Goal: Information Seeking & Learning: Check status

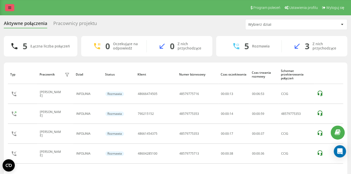
click at [10, 8] on icon at bounding box center [9, 8] width 3 height 4
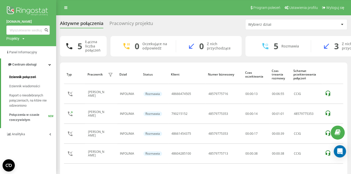
click at [28, 76] on span "Dziennik połączeń" at bounding box center [22, 76] width 27 height 5
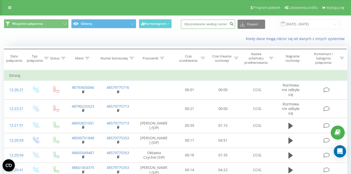
click at [200, 24] on input at bounding box center [208, 24] width 54 height 9
paste input "48661454375"
type input "48661454375"
click at [235, 25] on button "submit" at bounding box center [231, 24] width 7 height 9
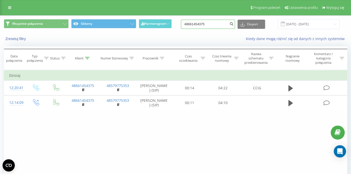
drag, startPoint x: 214, startPoint y: 22, endPoint x: 176, endPoint y: 22, distance: 37.7
click at [181, 22] on input "48661454375" at bounding box center [208, 24] width 54 height 9
paste input "48668254468"
type input "48668254468"
click at [233, 25] on icon "submit" at bounding box center [231, 23] width 4 height 3
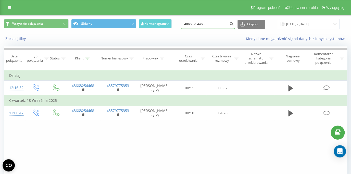
drag, startPoint x: 216, startPoint y: 24, endPoint x: 176, endPoint y: 24, distance: 40.8
click at [181, 24] on input "48668254468" at bounding box center [208, 24] width 54 height 9
paste input "48664022472"
type input "48664022472"
click at [233, 24] on icon "submit" at bounding box center [231, 23] width 4 height 3
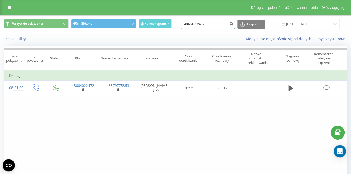
drag, startPoint x: 212, startPoint y: 25, endPoint x: 180, endPoint y: 22, distance: 31.5
click at [181, 22] on input "48664022472" at bounding box center [208, 24] width 54 height 9
paste input "48509305547"
type input "48509305547"
click at [233, 25] on icon "submit" at bounding box center [231, 23] width 4 height 3
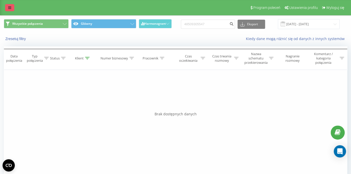
click at [13, 10] on link at bounding box center [9, 7] width 9 height 7
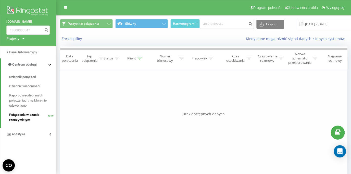
click at [15, 117] on span "Połączenia w czasie rzeczywistym" at bounding box center [28, 117] width 39 height 10
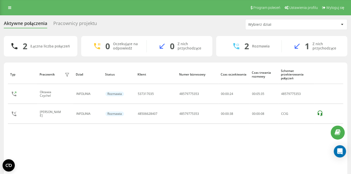
click at [68, 24] on div "Pracownicy projektu" at bounding box center [75, 25] width 44 height 8
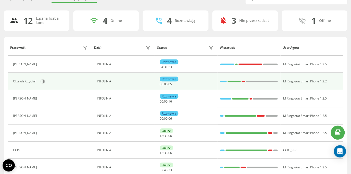
scroll to position [41, 0]
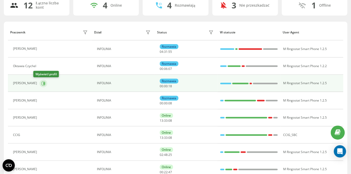
click at [42, 84] on icon at bounding box center [44, 83] width 4 height 4
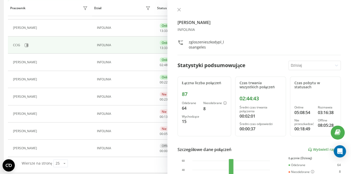
scroll to position [133, 0]
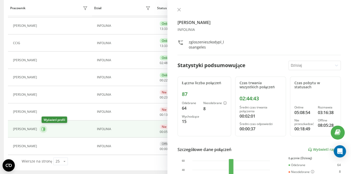
click at [47, 129] on button at bounding box center [44, 129] width 8 height 8
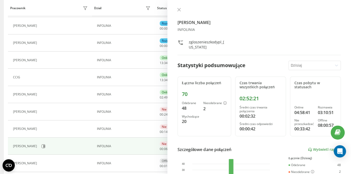
scroll to position [81, 0]
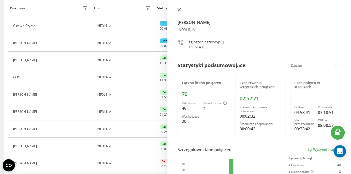
click at [179, 11] on icon at bounding box center [179, 10] width 4 height 4
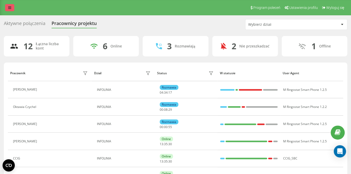
click at [7, 10] on link at bounding box center [9, 7] width 9 height 7
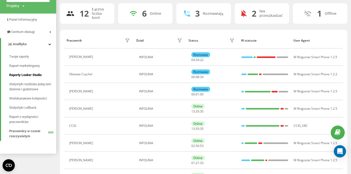
scroll to position [20, 0]
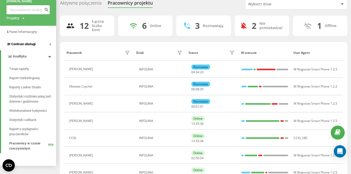
click at [50, 44] on icon at bounding box center [50, 44] width 2 height 3
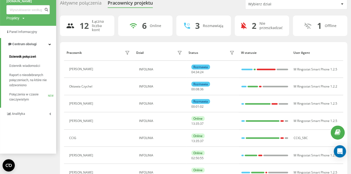
click at [33, 57] on span "Dziennik połączeń" at bounding box center [22, 56] width 27 height 5
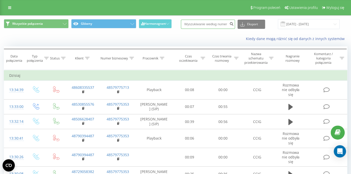
click at [199, 26] on input at bounding box center [208, 24] width 54 height 9
paste input "48608335537"
type input "48608335537"
click at [234, 27] on button "submit" at bounding box center [231, 24] width 7 height 9
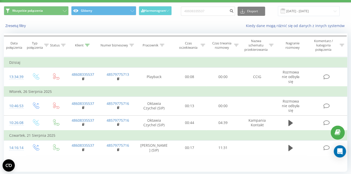
scroll to position [16, 0]
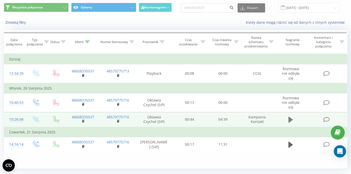
click at [288, 120] on icon at bounding box center [290, 119] width 5 height 6
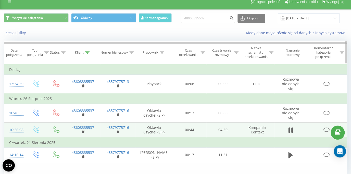
scroll to position [0, 0]
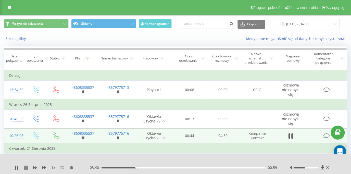
click at [26, 167] on icon at bounding box center [26, 167] width 4 height 4
drag, startPoint x: 212, startPoint y: 23, endPoint x: 168, endPoint y: 20, distance: 44.2
click at [181, 20] on input "48608335537" at bounding box center [208, 24] width 54 height 9
paste input "48602106627"
type input "48602106627"
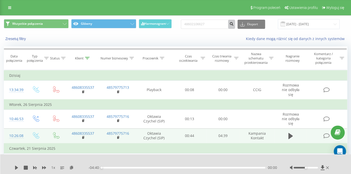
click at [235, 25] on button "submit" at bounding box center [231, 24] width 7 height 9
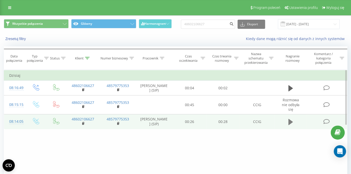
click at [290, 122] on icon at bounding box center [290, 122] width 5 height 6
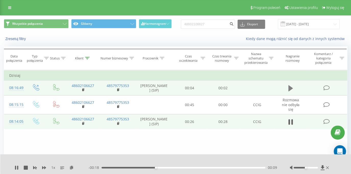
click at [289, 90] on icon at bounding box center [290, 88] width 5 height 6
click at [27, 167] on icon at bounding box center [26, 167] width 4 height 4
drag, startPoint x: 214, startPoint y: 24, endPoint x: 169, endPoint y: 19, distance: 45.4
click at [181, 20] on input "48602106627" at bounding box center [208, 24] width 54 height 9
paste input "48514073539"
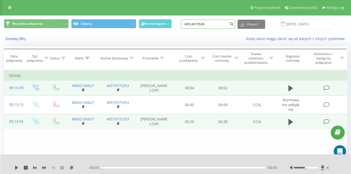
type input "48514073539"
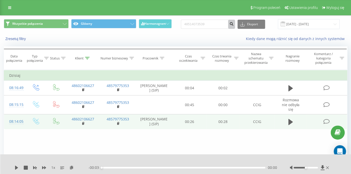
click at [233, 24] on icon "submit" at bounding box center [231, 23] width 4 height 3
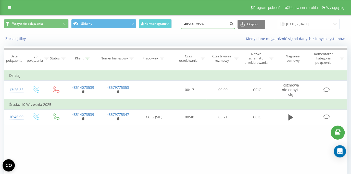
drag, startPoint x: 219, startPoint y: 25, endPoint x: 179, endPoint y: 25, distance: 40.3
click at [181, 25] on input "48514073539" at bounding box center [208, 24] width 54 height 9
paste input "48694937959"
type input "48694937959"
click at [235, 24] on button "submit" at bounding box center [231, 24] width 7 height 9
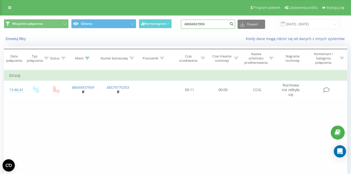
drag, startPoint x: 214, startPoint y: 23, endPoint x: 177, endPoint y: 23, distance: 37.0
click at [181, 23] on input "48694937959" at bounding box center [208, 24] width 54 height 9
paste input "48608435764"
type input "48608435764"
click at [233, 25] on icon "submit" at bounding box center [231, 23] width 4 height 3
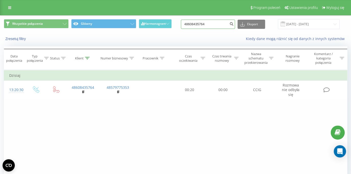
click at [218, 24] on input "48608435764" at bounding box center [208, 24] width 54 height 9
click at [231, 23] on button "submit" at bounding box center [231, 24] width 7 height 9
drag, startPoint x: 215, startPoint y: 25, endPoint x: 173, endPoint y: 27, distance: 42.1
click at [181, 27] on input "48608435764" at bounding box center [208, 24] width 54 height 9
paste input "48500602967"
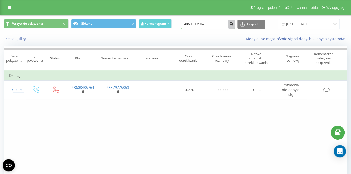
type input "48500602967"
click at [234, 27] on button "submit" at bounding box center [231, 24] width 7 height 9
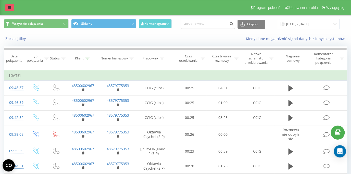
click at [10, 7] on icon at bounding box center [9, 8] width 3 height 4
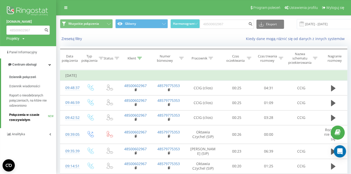
click at [26, 113] on span "Połączenia w czasie rzeczywistym" at bounding box center [28, 117] width 39 height 10
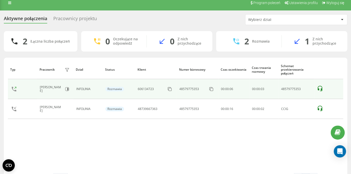
scroll to position [8, 0]
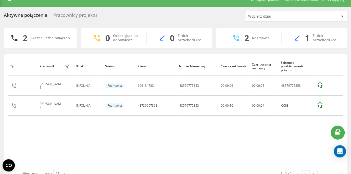
click at [69, 14] on div "Pracownicy projektu" at bounding box center [75, 16] width 44 height 8
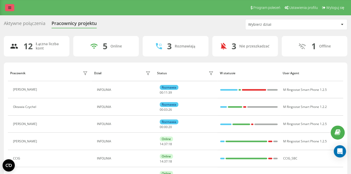
click at [7, 9] on link at bounding box center [9, 7] width 9 height 7
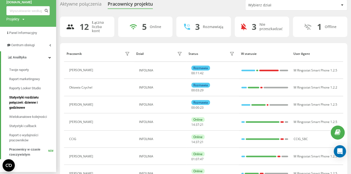
scroll to position [16, 0]
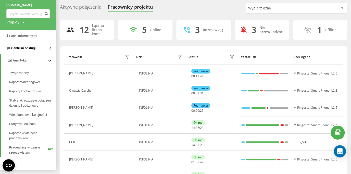
click at [50, 49] on icon at bounding box center [50, 48] width 2 height 3
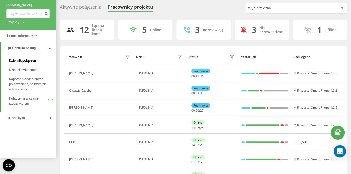
click at [26, 60] on span "Dziennik połączeń" at bounding box center [22, 60] width 27 height 5
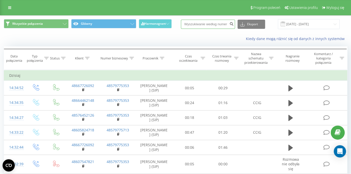
click at [194, 26] on input at bounding box center [208, 24] width 54 height 9
paste input "48729058382"
type input "48729058382"
click at [232, 25] on icon "submit" at bounding box center [231, 23] width 4 height 3
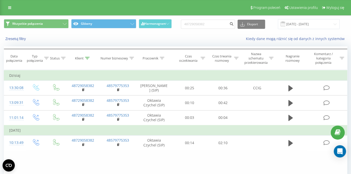
scroll to position [31, 0]
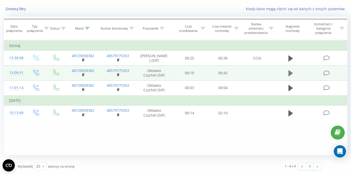
click at [289, 73] on icon at bounding box center [290, 73] width 5 height 6
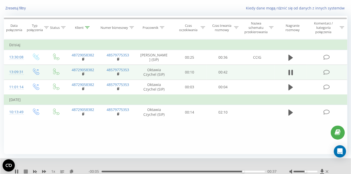
click at [26, 173] on icon at bounding box center [26, 171] width 4 height 4
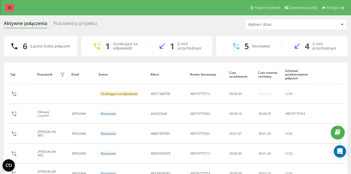
click at [7, 7] on link at bounding box center [9, 7] width 9 height 7
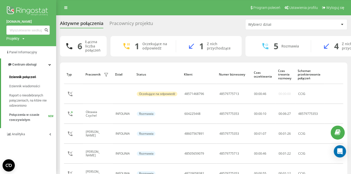
click at [22, 78] on span "Dziennik połączeń" at bounding box center [22, 76] width 27 height 5
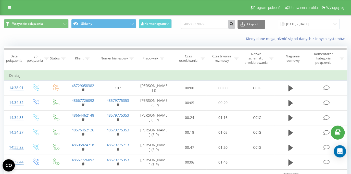
type input "48505659079"
click at [233, 24] on icon "submit" at bounding box center [231, 23] width 4 height 3
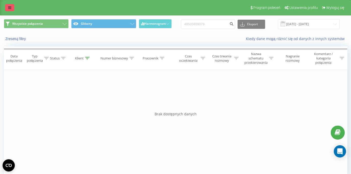
click at [12, 9] on link at bounding box center [9, 7] width 9 height 7
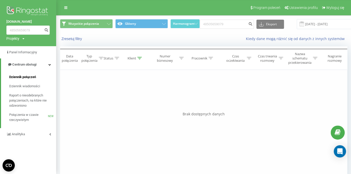
click at [30, 77] on span "Dziennik połączeń" at bounding box center [22, 76] width 27 height 5
click at [34, 76] on span "Dziennik połączeń" at bounding box center [22, 76] width 27 height 5
click at [19, 117] on span "Połączenia w czasie rzeczywistym" at bounding box center [28, 117] width 39 height 10
click at [21, 116] on span "Połączenia w czasie rzeczywistym" at bounding box center [28, 117] width 39 height 10
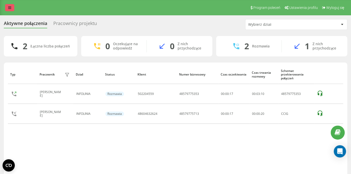
click at [10, 7] on icon at bounding box center [9, 8] width 3 height 4
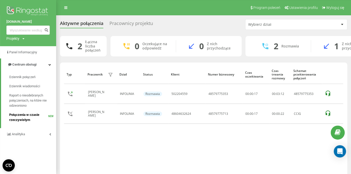
click at [22, 117] on span "Połączenia w czasie rzeczywistym" at bounding box center [28, 117] width 39 height 10
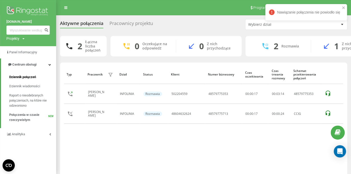
click at [21, 77] on span "Dziennik połączeń" at bounding box center [22, 76] width 27 height 5
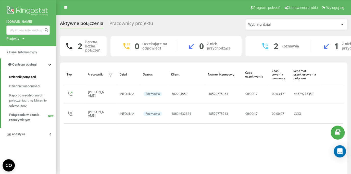
click at [21, 78] on span "Dziennik połączeń" at bounding box center [22, 76] width 27 height 5
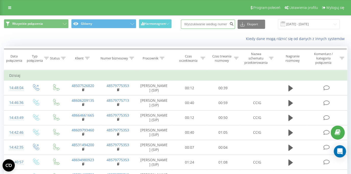
click at [193, 25] on input at bounding box center [208, 24] width 54 height 9
paste input "48604632624"
type input "48604632624"
click at [232, 24] on icon "submit" at bounding box center [231, 23] width 4 height 3
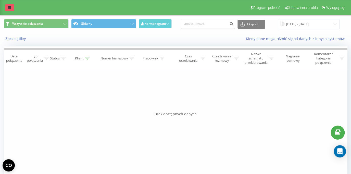
click at [10, 7] on icon at bounding box center [9, 8] width 3 height 4
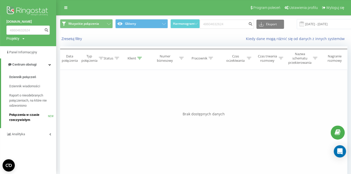
click at [27, 117] on span "Połączenia w czasie rzeczywistym" at bounding box center [28, 117] width 39 height 10
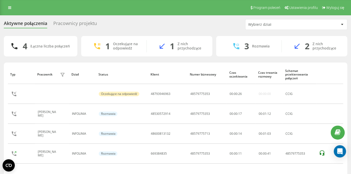
click at [70, 23] on div "Pracownicy projektu" at bounding box center [75, 25] width 44 height 8
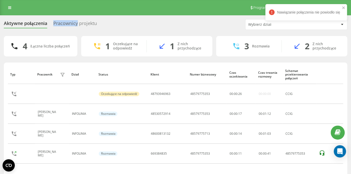
click at [70, 23] on div "Pracownicy projektu" at bounding box center [75, 25] width 44 height 8
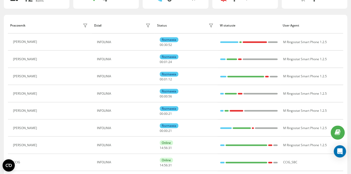
scroll to position [49, 0]
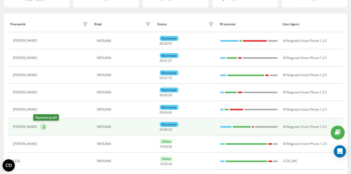
click at [40, 127] on button at bounding box center [44, 127] width 8 height 8
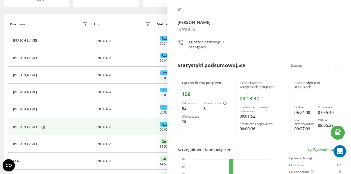
click at [178, 8] on icon at bounding box center [179, 10] width 4 height 4
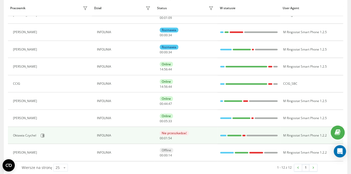
scroll to position [126, 0]
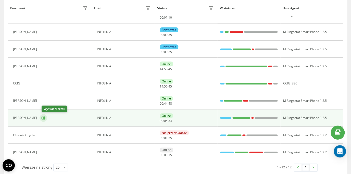
click at [45, 119] on icon at bounding box center [44, 118] width 4 height 4
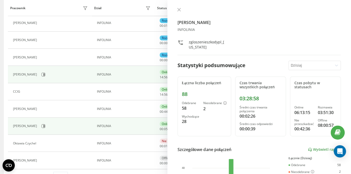
scroll to position [69, 0]
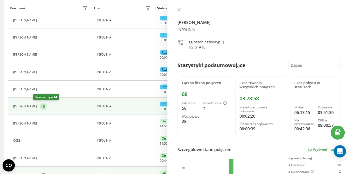
click at [41, 106] on icon at bounding box center [43, 106] width 4 height 4
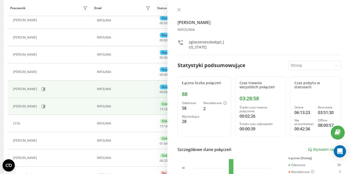
click at [60, 113] on td "Konrad Mikołajewski" at bounding box center [50, 106] width 84 height 17
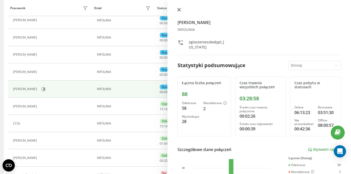
click at [178, 9] on icon at bounding box center [178, 9] width 3 height 3
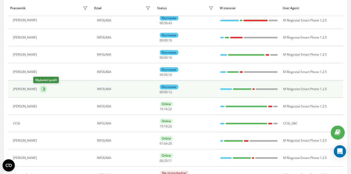
click at [43, 90] on icon at bounding box center [43, 89] width 1 height 3
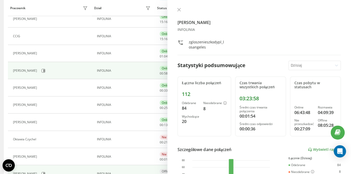
scroll to position [133, 0]
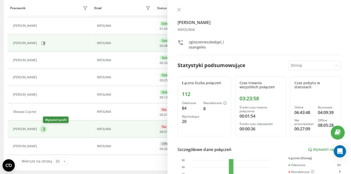
click at [45, 129] on icon at bounding box center [43, 129] width 4 height 4
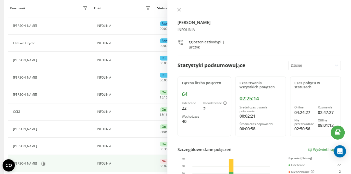
scroll to position [81, 0]
click at [179, 10] on icon at bounding box center [179, 10] width 4 height 4
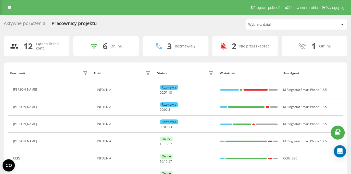
click at [27, 25] on div "Aktywne połączenia" at bounding box center [25, 25] width 42 height 8
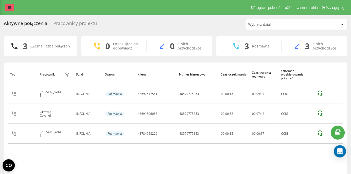
click at [11, 5] on link at bounding box center [9, 7] width 9 height 7
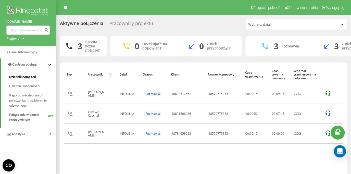
click at [27, 77] on span "Dziennik połączeń" at bounding box center [22, 76] width 27 height 5
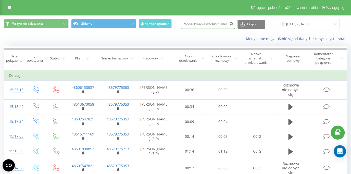
click at [195, 26] on input at bounding box center [208, 24] width 54 height 9
paste input "48784658222"
type input "48784658222"
click at [233, 25] on icon "submit" at bounding box center [231, 23] width 4 height 3
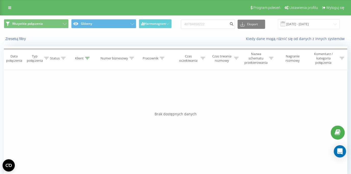
click at [9, 5] on link at bounding box center [9, 7] width 9 height 7
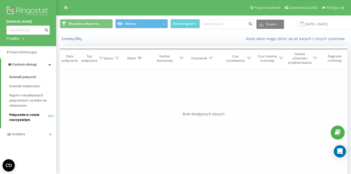
click at [35, 116] on span "Połączenia w czasie rzeczywistym" at bounding box center [28, 117] width 39 height 10
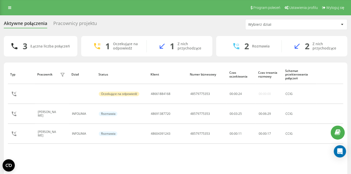
click at [84, 25] on div "Pracownicy projektu" at bounding box center [75, 25] width 44 height 8
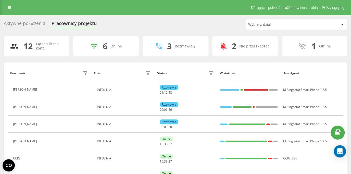
click at [23, 24] on div "Aktywne połączenia" at bounding box center [25, 25] width 42 height 8
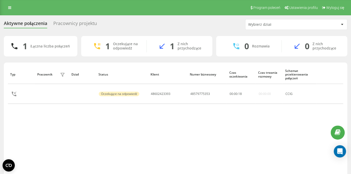
click at [74, 24] on div "Pracownicy projektu" at bounding box center [75, 25] width 44 height 8
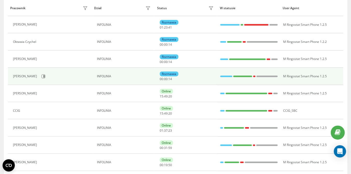
scroll to position [65, 0]
click at [41, 76] on icon at bounding box center [43, 76] width 4 height 4
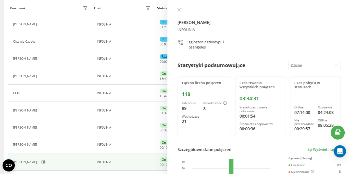
scroll to position [90, 0]
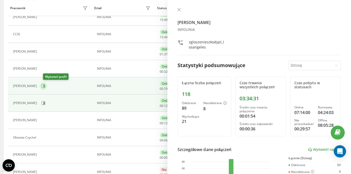
click at [45, 86] on icon at bounding box center [43, 86] width 1 height 3
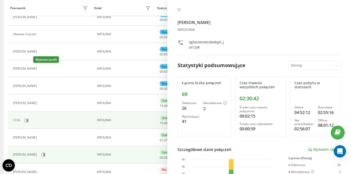
click at [37, 69] on tbody "Beata Słowik INFOLINIA Rozmawia 01 : 23 : 58 M Ringostat Smart Phone 1.2.5 Klau…" at bounding box center [175, 94] width 335 height 206
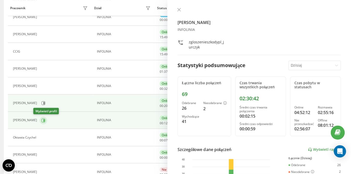
click at [41, 119] on icon at bounding box center [43, 120] width 4 height 4
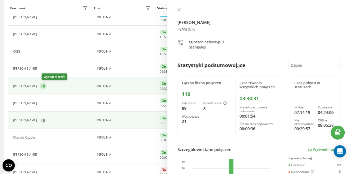
click at [45, 85] on icon at bounding box center [43, 86] width 1 height 3
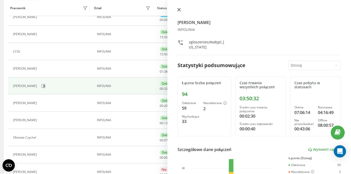
click at [178, 10] on icon at bounding box center [179, 10] width 4 height 4
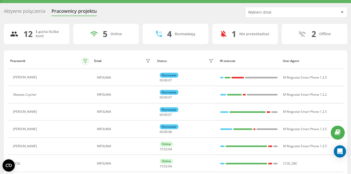
scroll to position [6, 0]
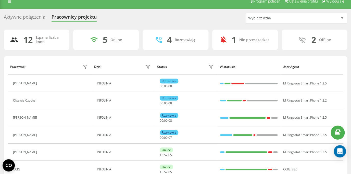
click at [36, 16] on div "Aktywne połączenia" at bounding box center [25, 18] width 42 height 8
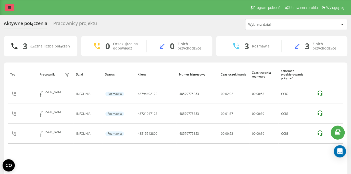
click at [11, 9] on icon at bounding box center [9, 8] width 3 height 4
